Goal: Task Accomplishment & Management: Manage account settings

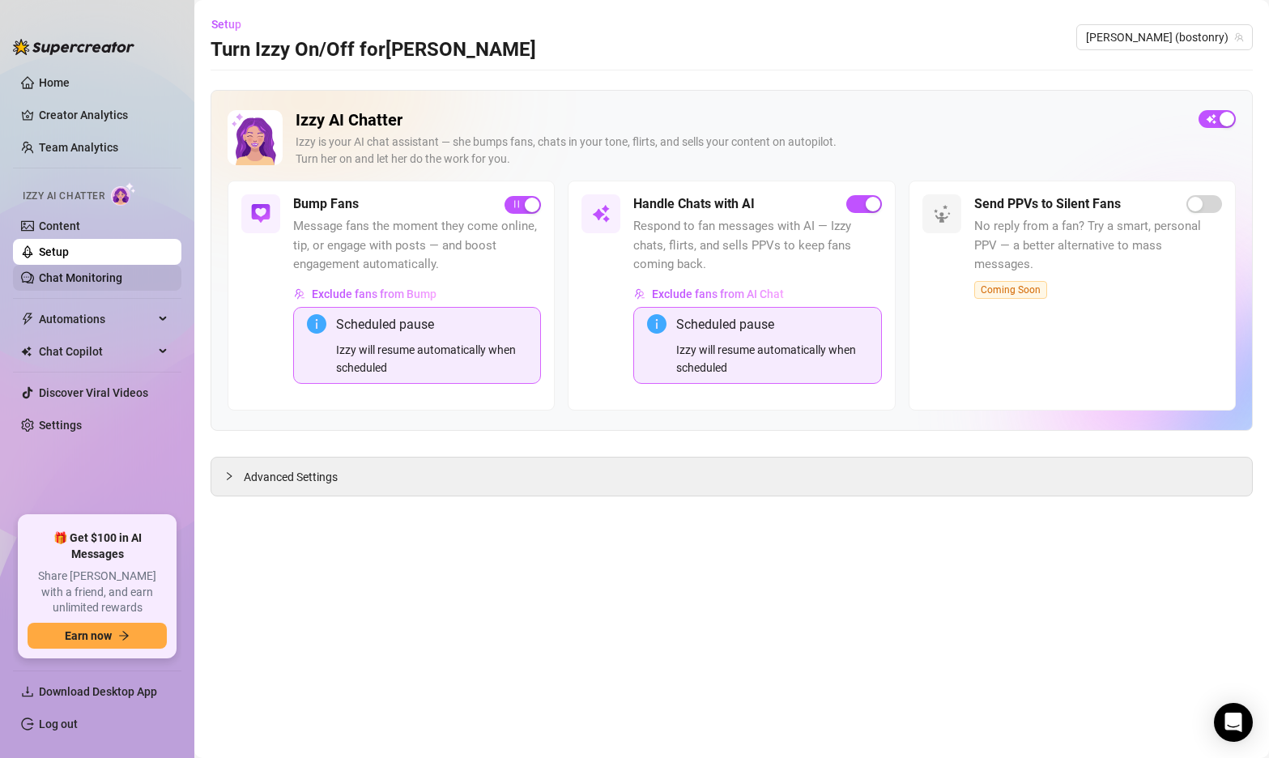
click at [88, 278] on link "Chat Monitoring" at bounding box center [80, 277] width 83 height 13
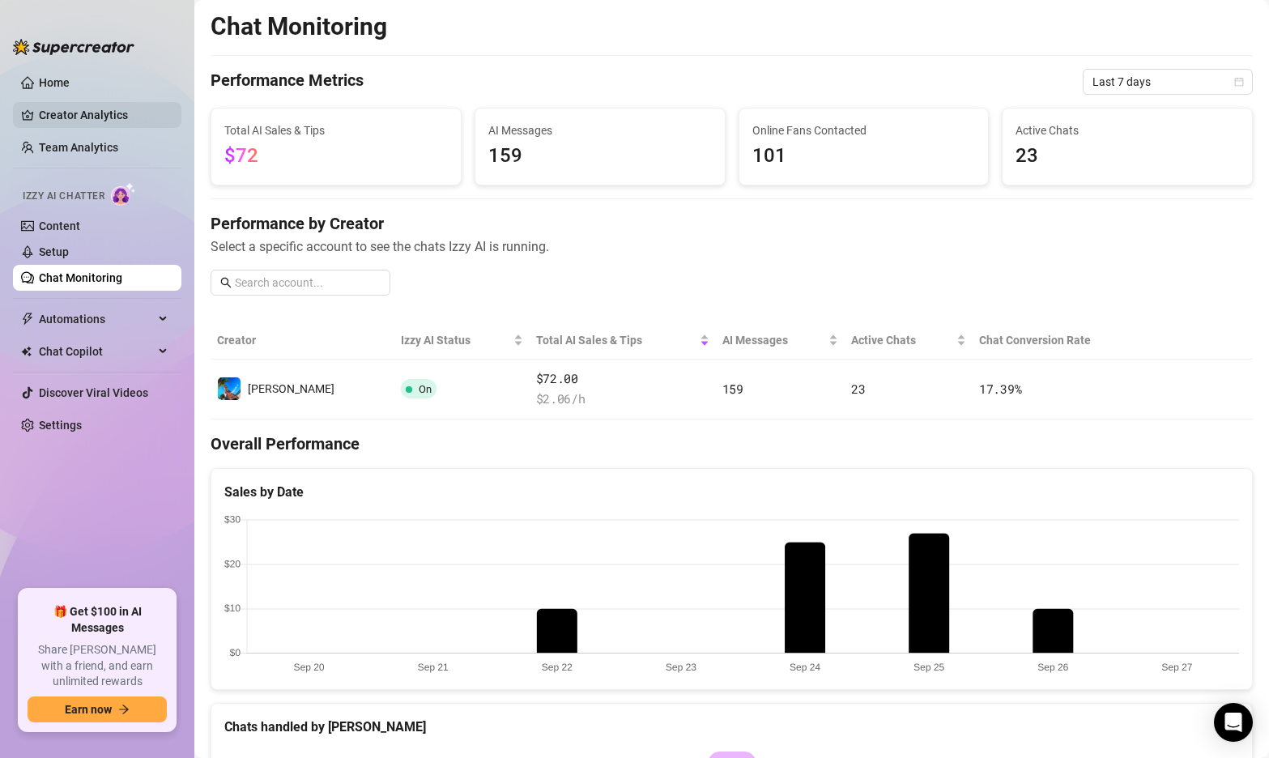
click at [94, 110] on link "Creator Analytics" at bounding box center [104, 115] width 130 height 26
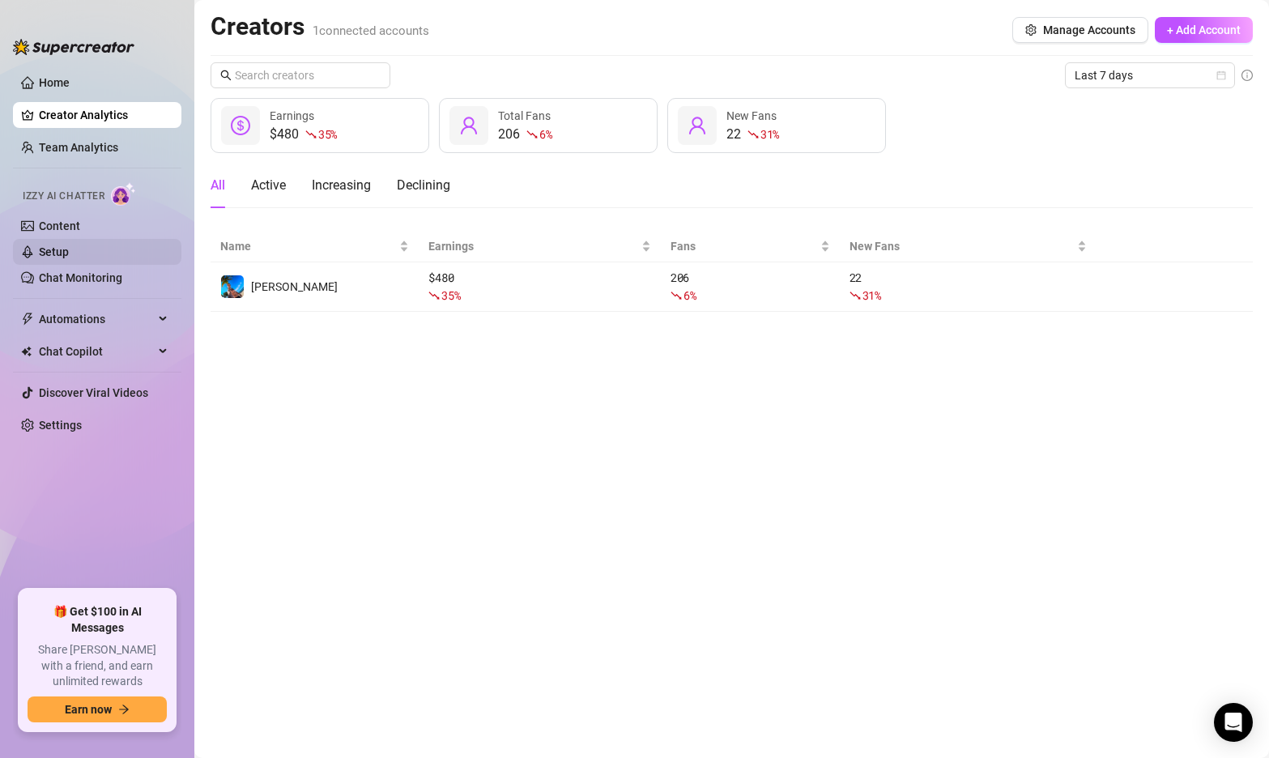
click at [69, 245] on link "Setup" at bounding box center [54, 251] width 30 height 13
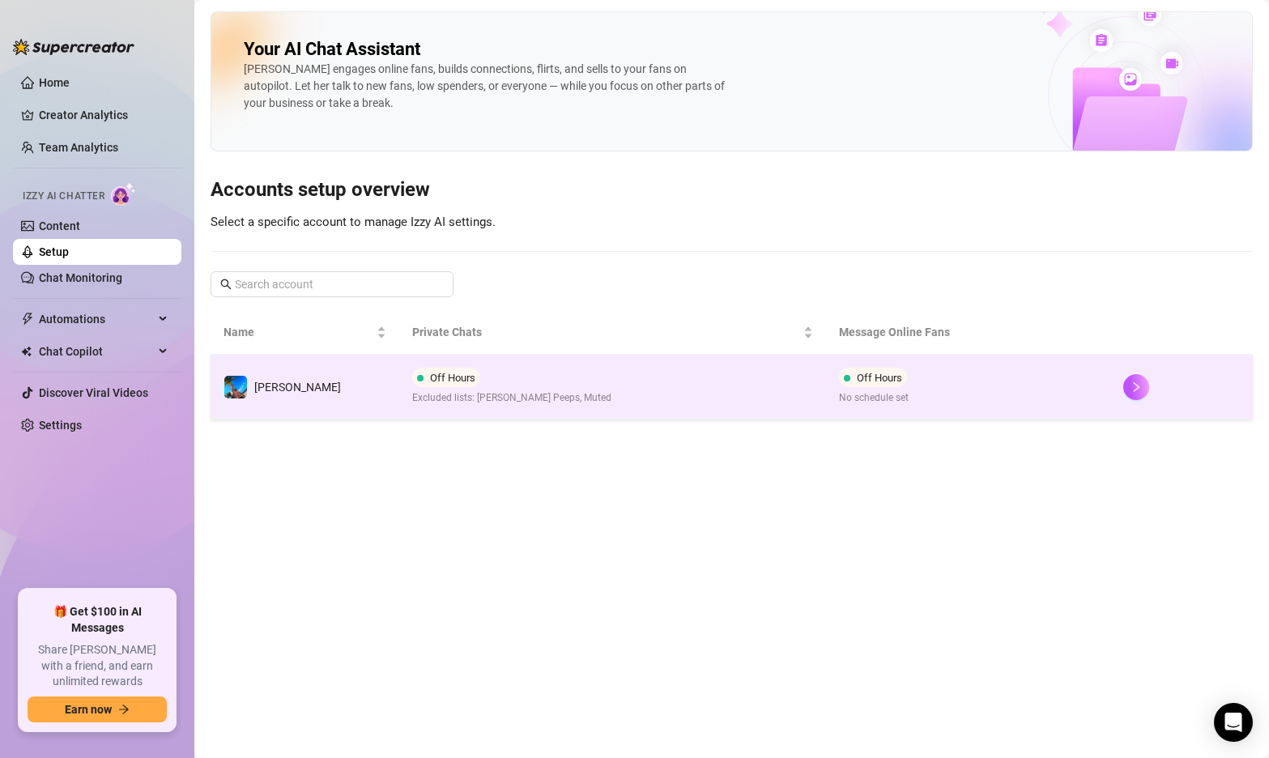
click at [573, 394] on td "Off Hours Excluded lists: [PERSON_NAME] Peeps, Muted" at bounding box center [612, 387] width 427 height 65
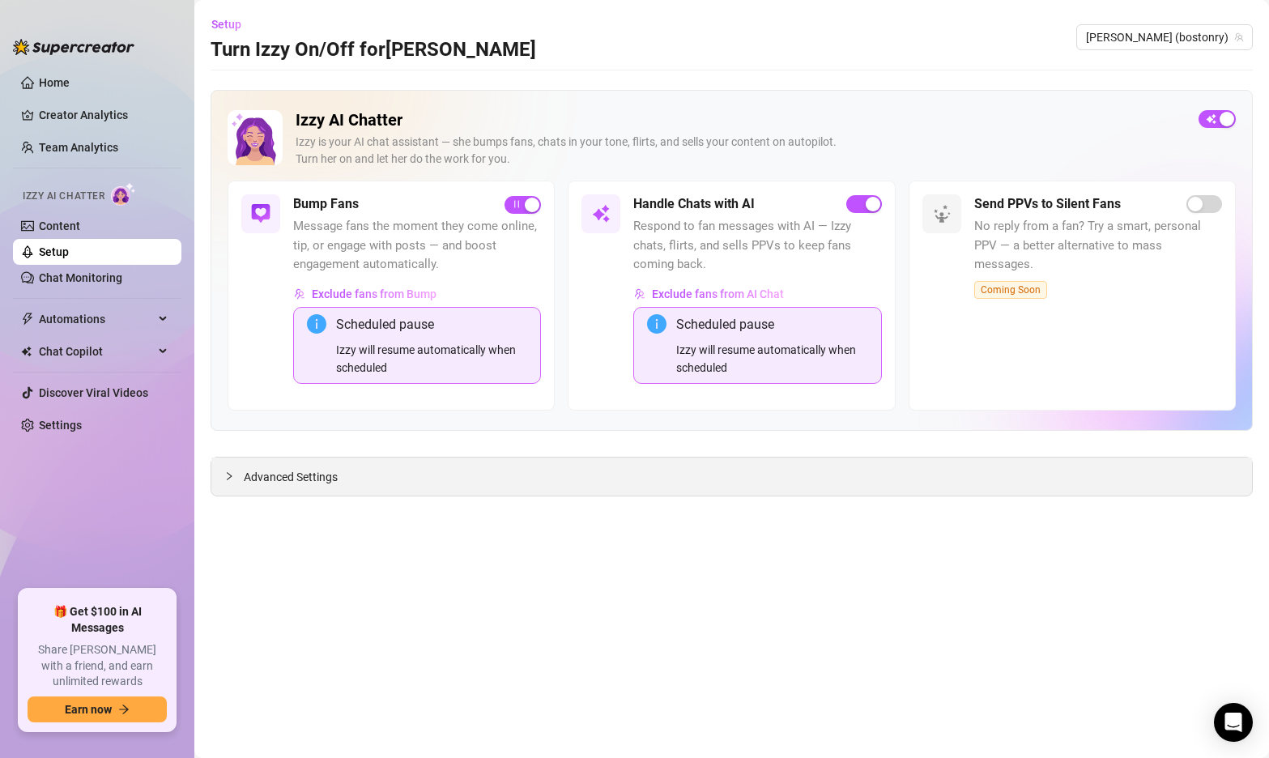
click at [241, 476] on div at bounding box center [233, 476] width 19 height 18
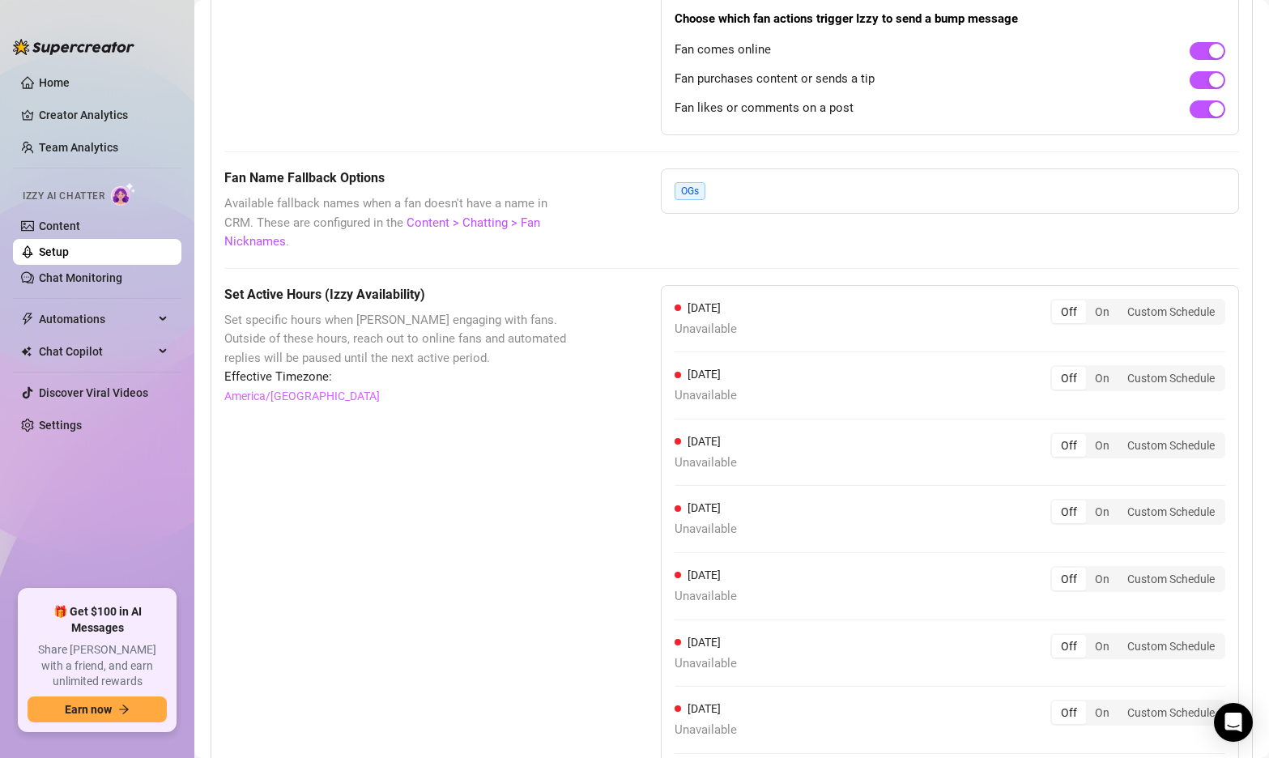
scroll to position [1435, 0]
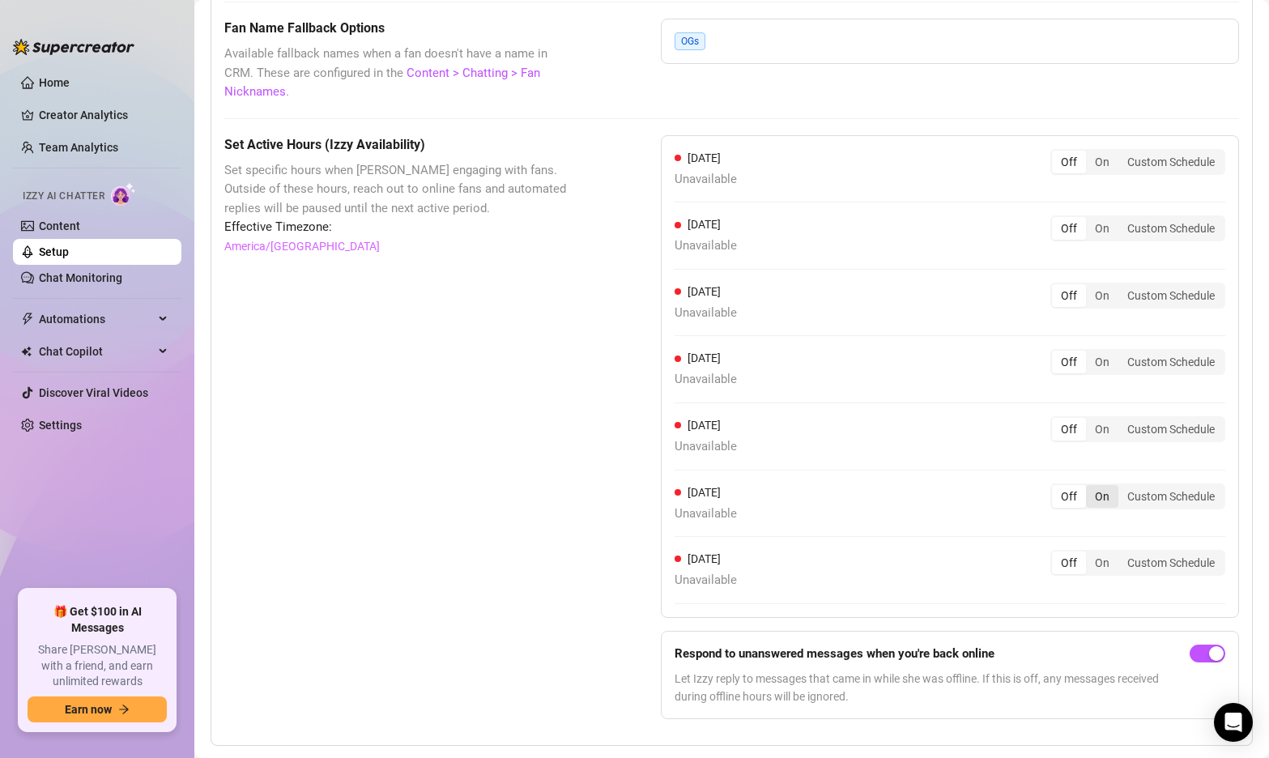
click at [1099, 485] on div "On" at bounding box center [1102, 496] width 32 height 23
click at [1090, 488] on input "On" at bounding box center [1090, 488] width 0 height 0
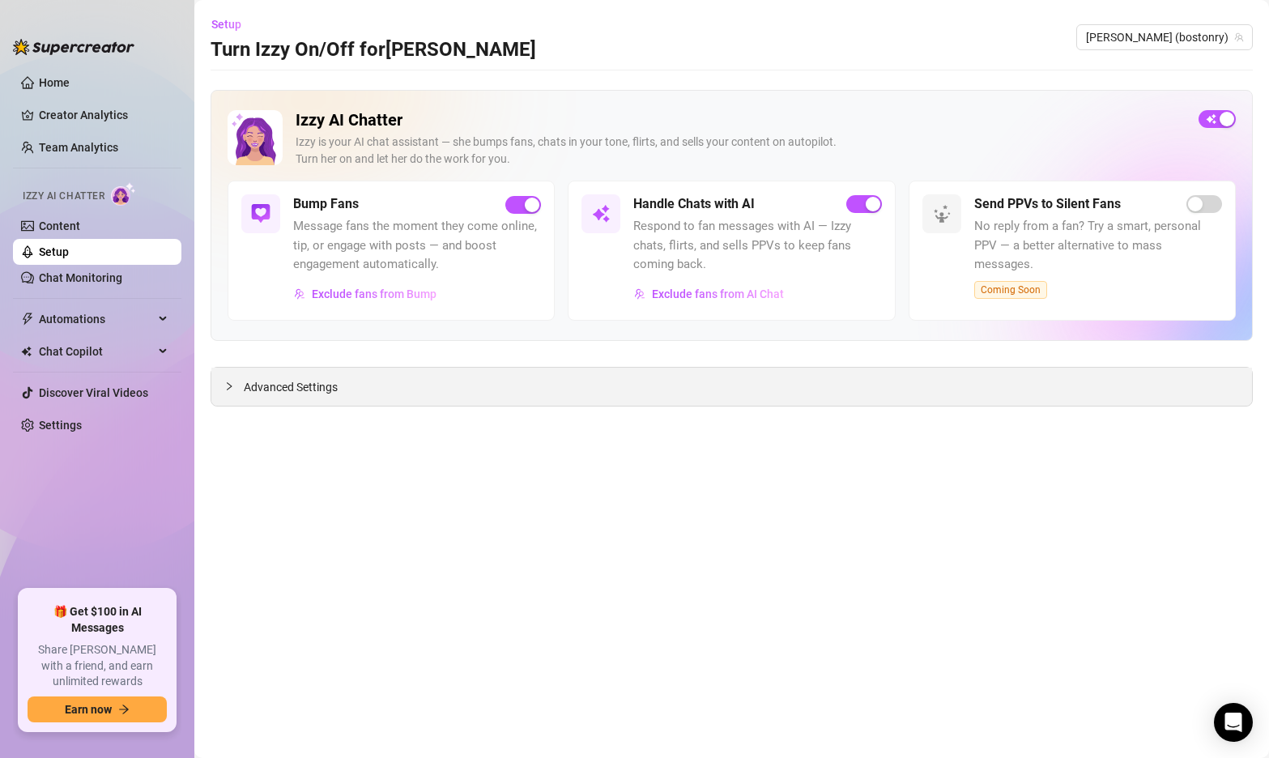
click at [236, 387] on div at bounding box center [233, 386] width 19 height 18
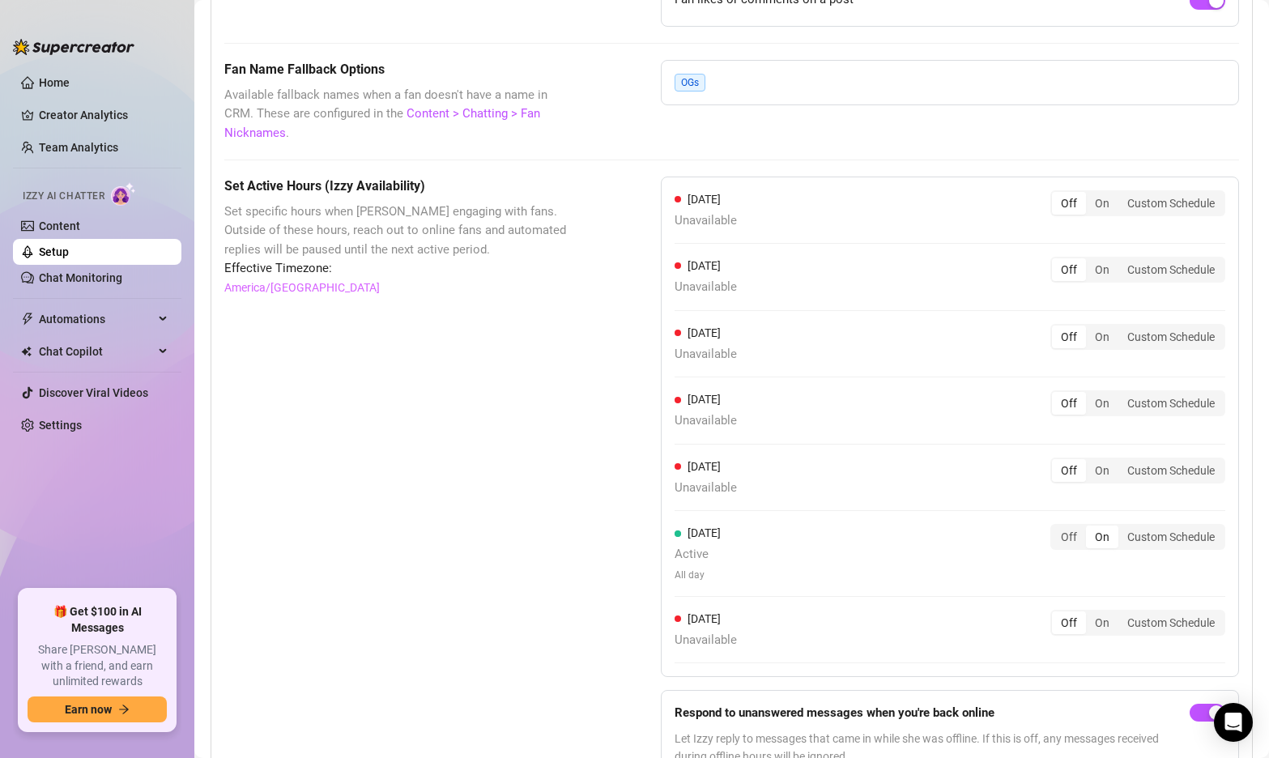
scroll to position [1364, 0]
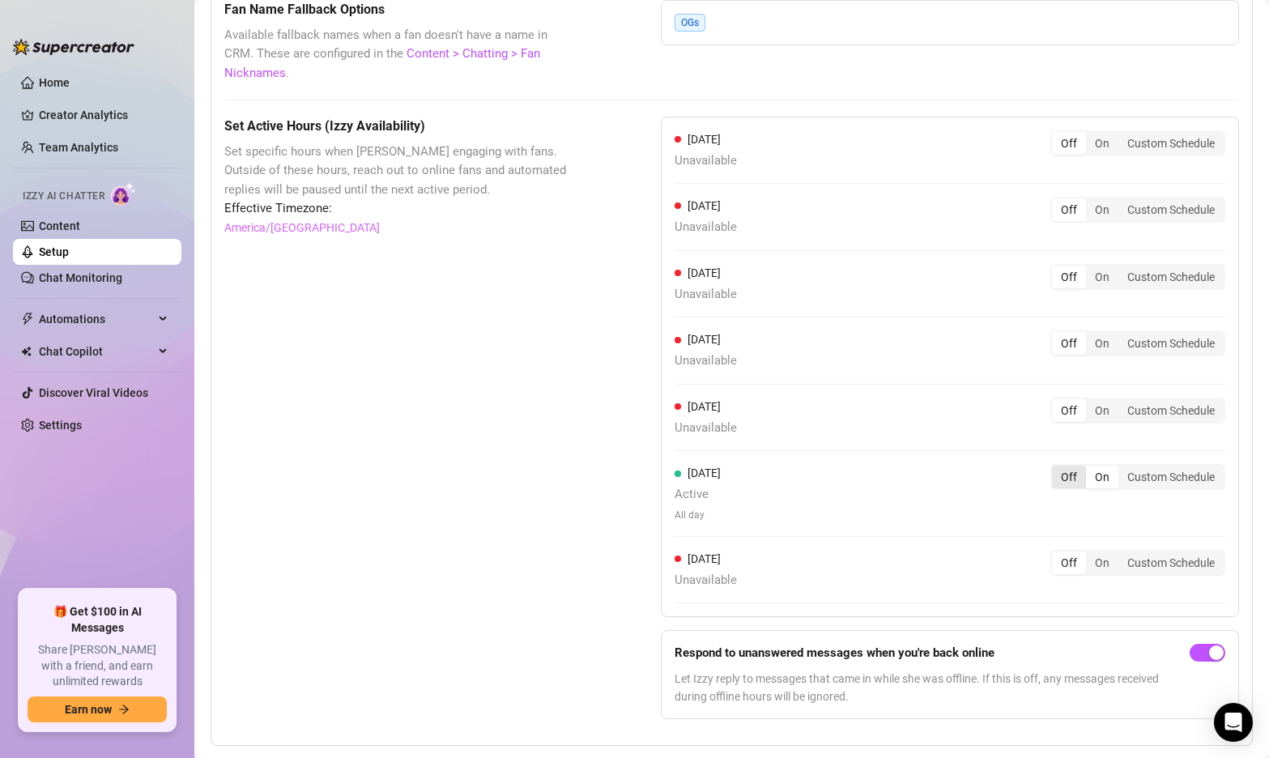
click at [1072, 466] on div "Off" at bounding box center [1069, 477] width 34 height 23
click at [1056, 468] on input "Off" at bounding box center [1056, 468] width 0 height 0
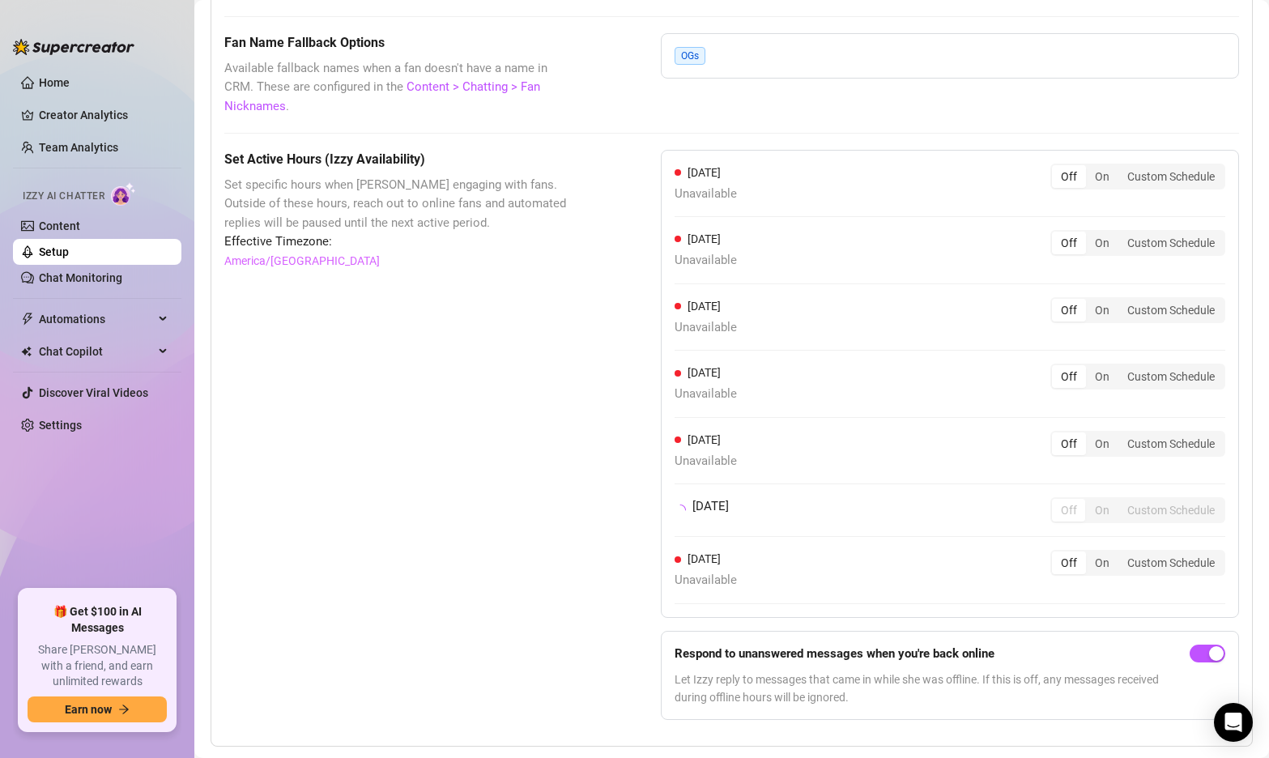
scroll to position [1345, 0]
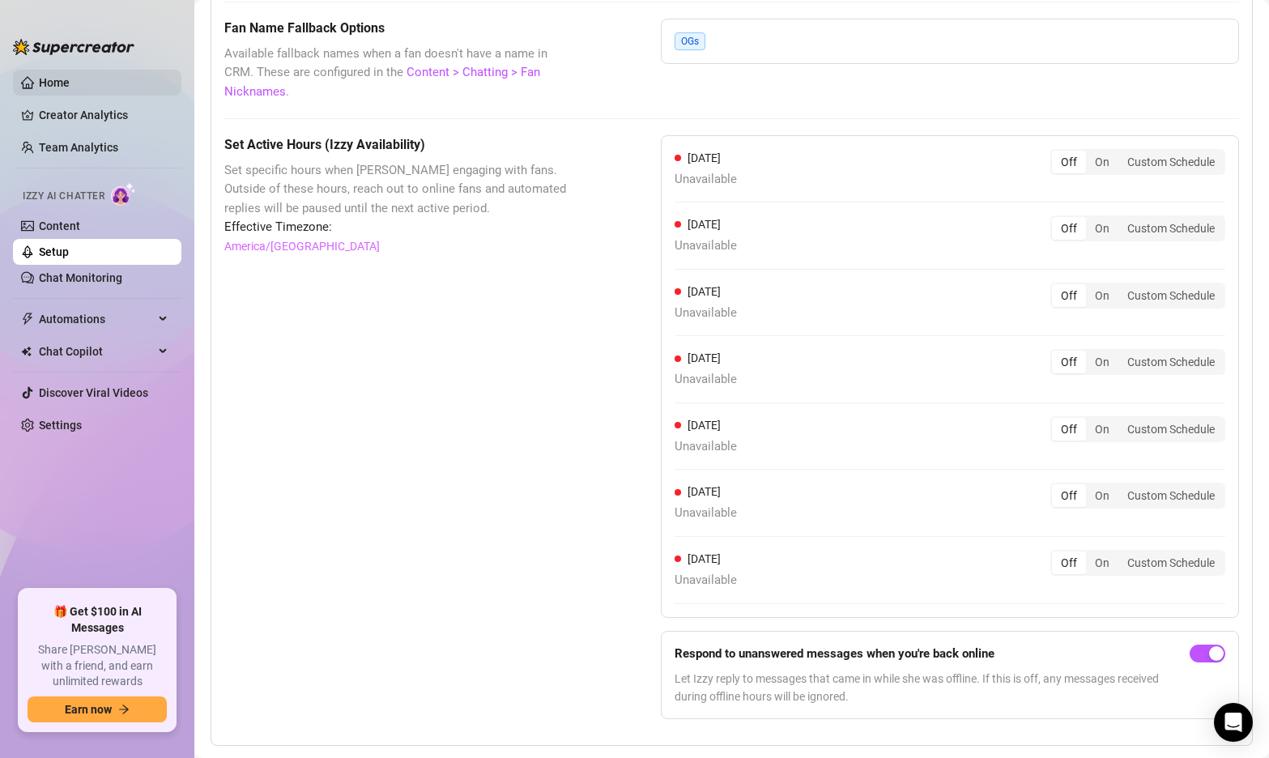
click at [46, 76] on link "Home" at bounding box center [54, 82] width 31 height 13
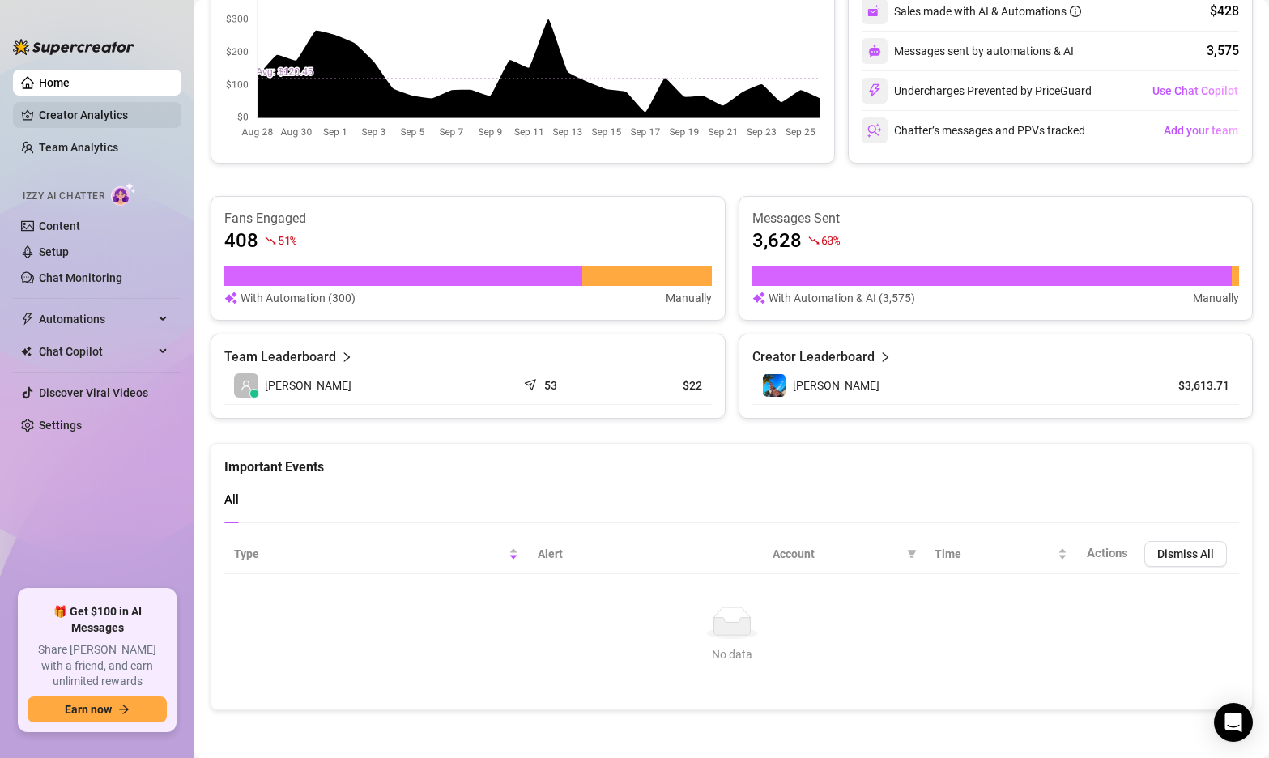
scroll to position [410, 0]
